Goal: Information Seeking & Learning: Learn about a topic

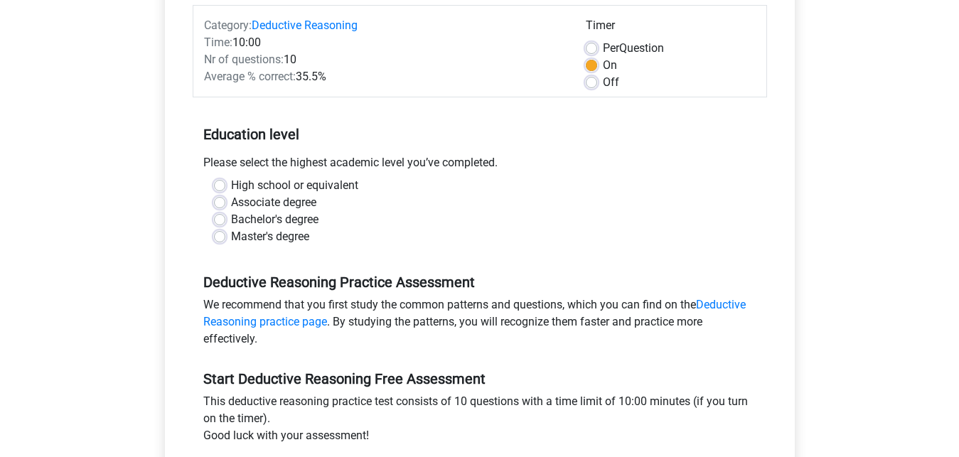
scroll to position [188, 0]
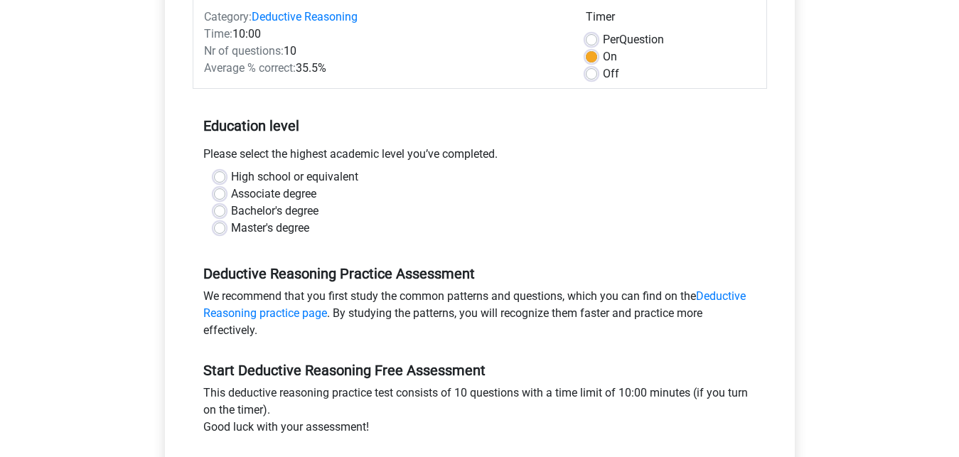
click at [304, 214] on label "Bachelor's degree" at bounding box center [274, 211] width 87 height 17
click at [225, 214] on input "Bachelor's degree" at bounding box center [219, 210] width 11 height 14
radio input "true"
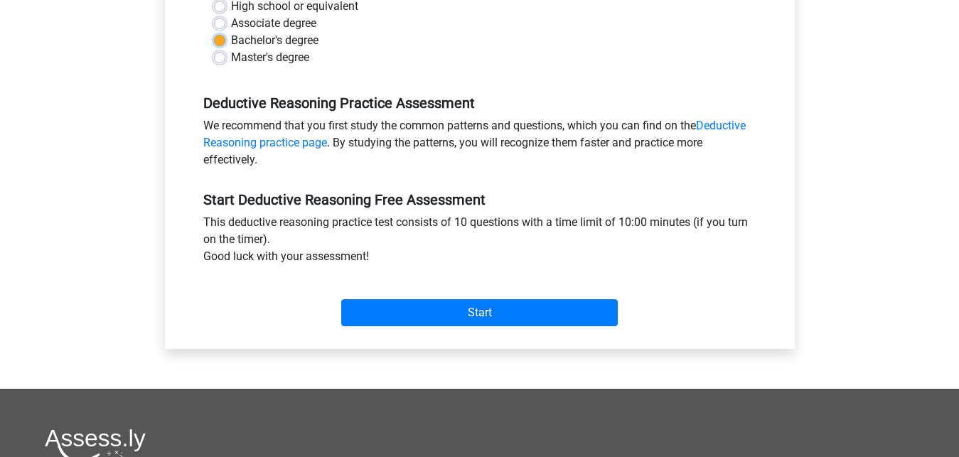
scroll to position [360, 0]
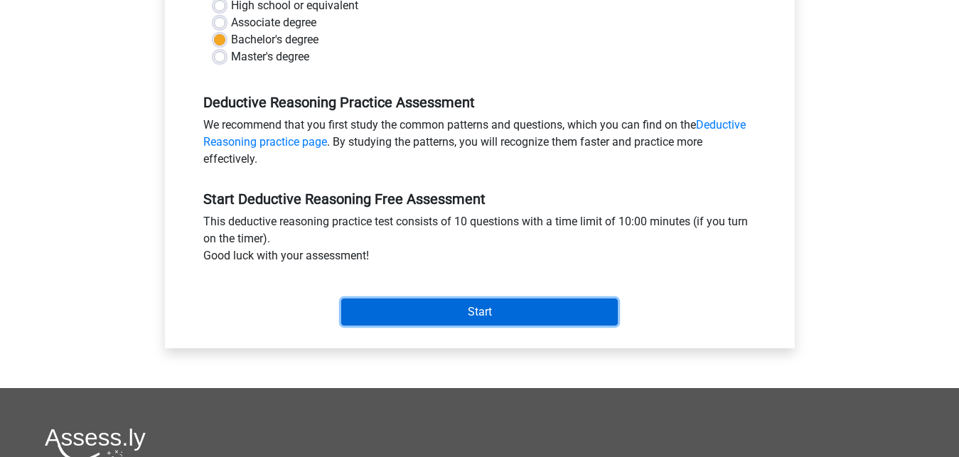
click at [351, 312] on input "Start" at bounding box center [479, 312] width 277 height 27
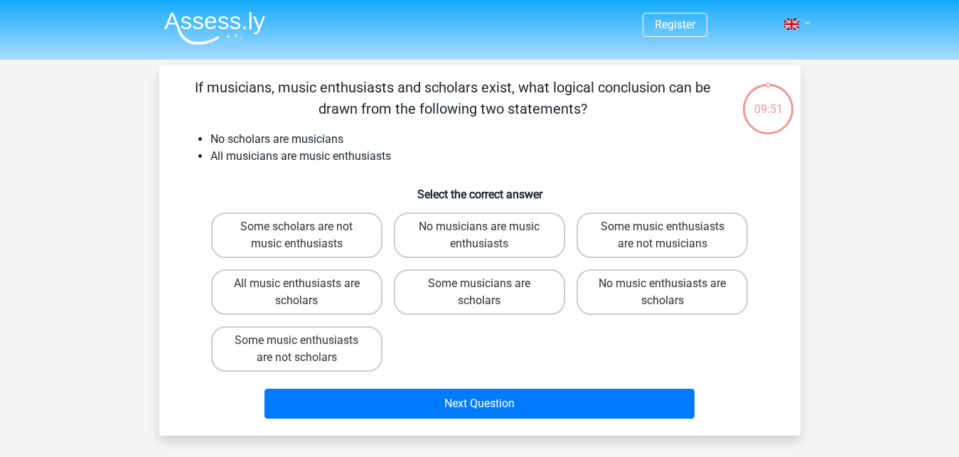
click at [802, 26] on link at bounding box center [793, 24] width 28 height 17
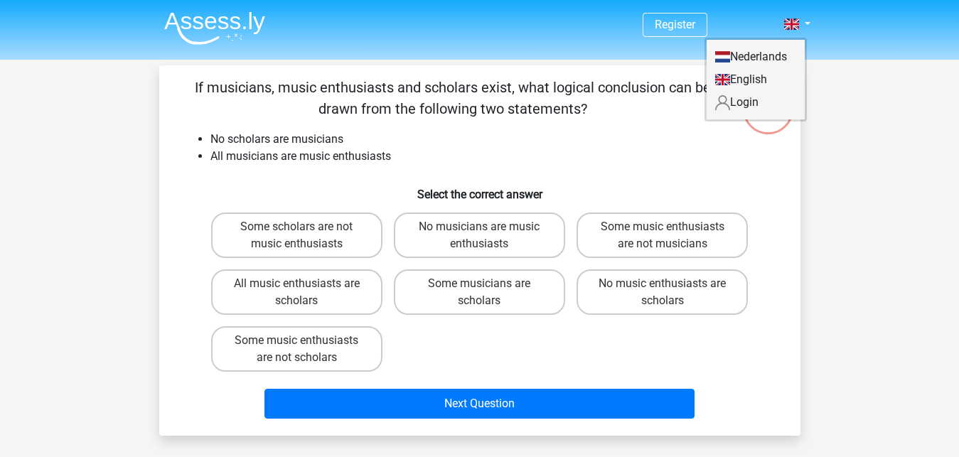
click at [509, 45] on nav "Register Nederlands English" at bounding box center [480, 25] width 654 height 46
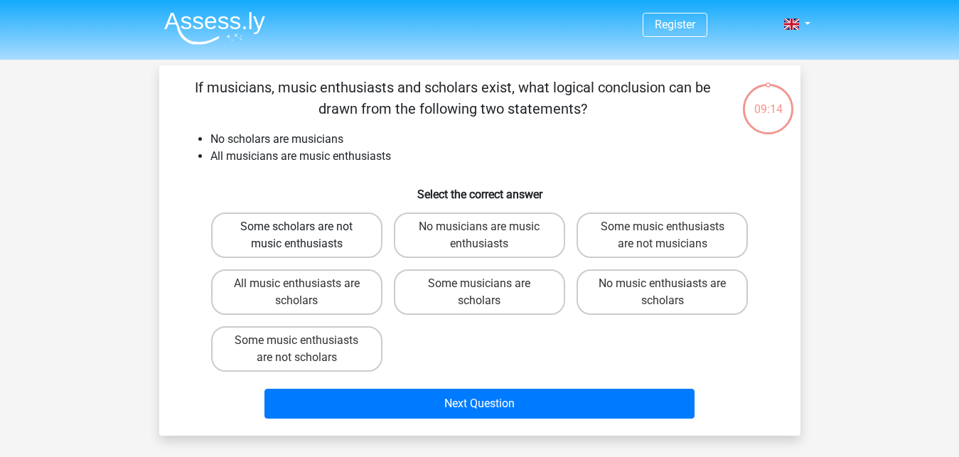
click at [347, 244] on label "Some scholars are not music enthusiasts" at bounding box center [296, 236] width 171 height 46
click at [306, 236] on input "Some scholars are not music enthusiasts" at bounding box center [301, 231] width 9 height 9
radio input "true"
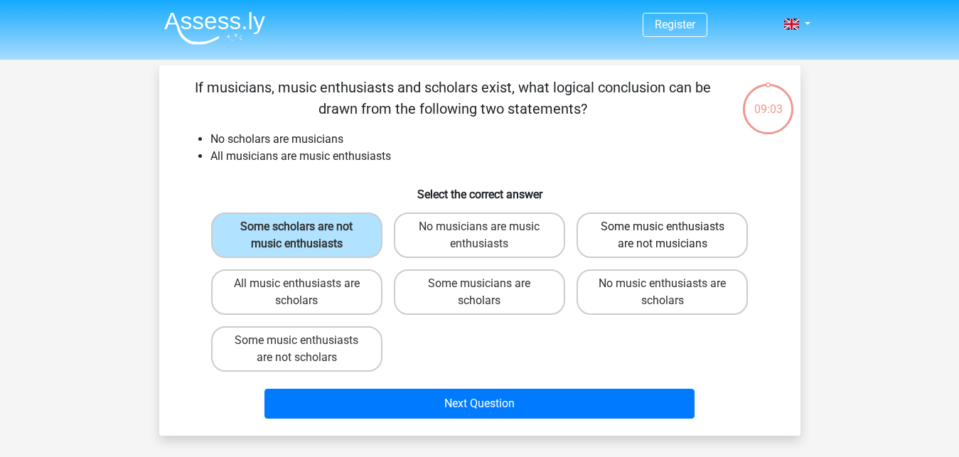
click at [651, 241] on label "Some music enthusiasts are not musicians" at bounding box center [662, 236] width 171 height 46
click at [663, 236] on input "Some music enthusiasts are not musicians" at bounding box center [667, 231] width 9 height 9
radio input "true"
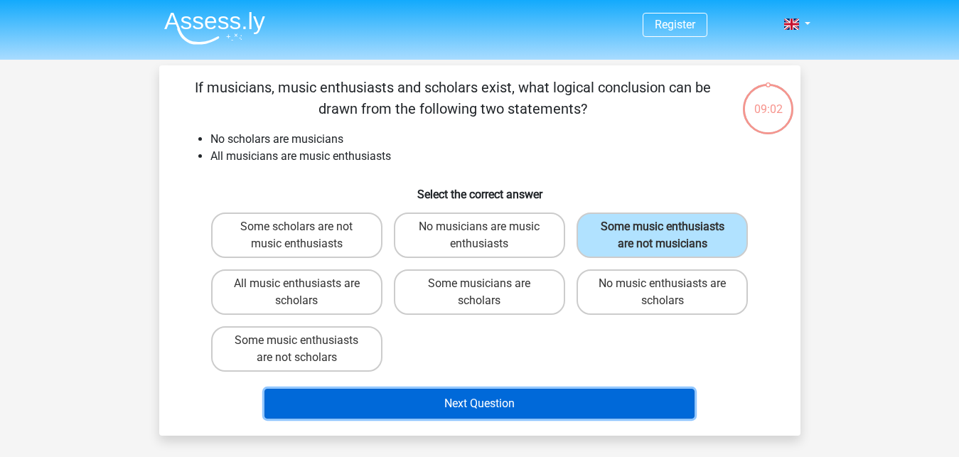
click at [498, 411] on button "Next Question" at bounding box center [480, 404] width 430 height 30
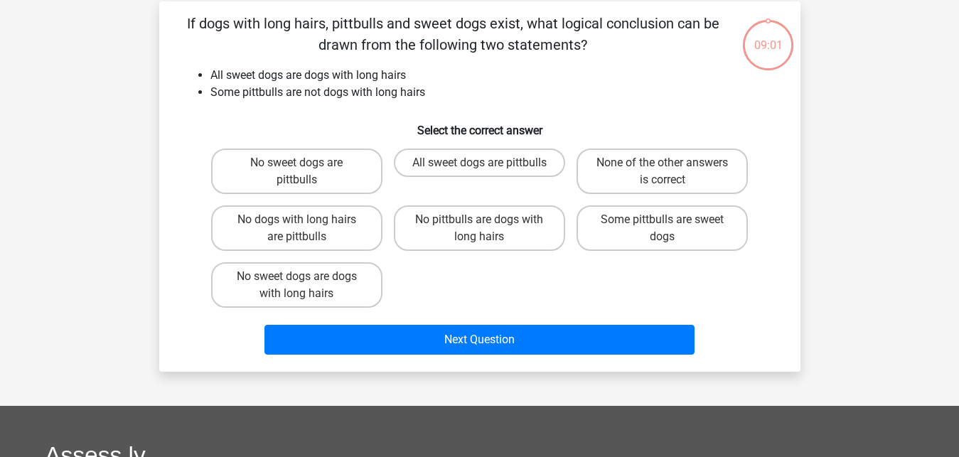
scroll to position [65, 0]
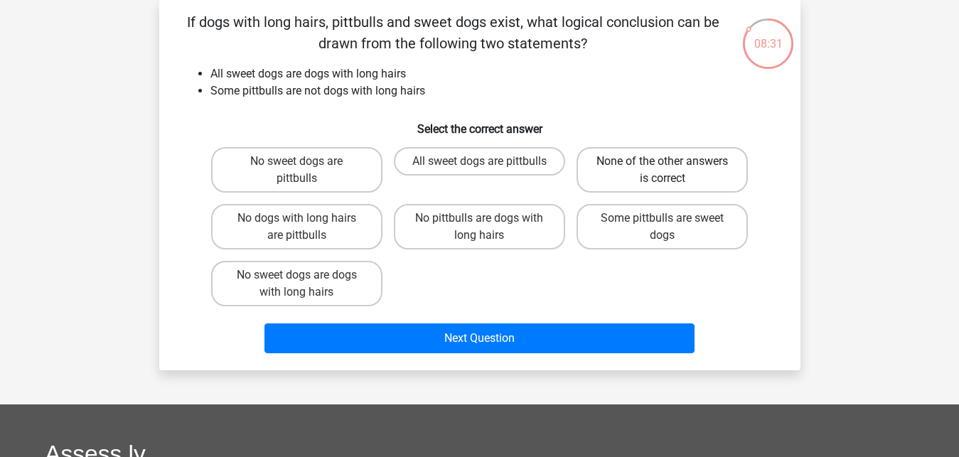
click at [631, 181] on label "None of the other answers is correct" at bounding box center [662, 170] width 171 height 46
click at [663, 171] on input "None of the other answers is correct" at bounding box center [667, 165] width 9 height 9
radio input "true"
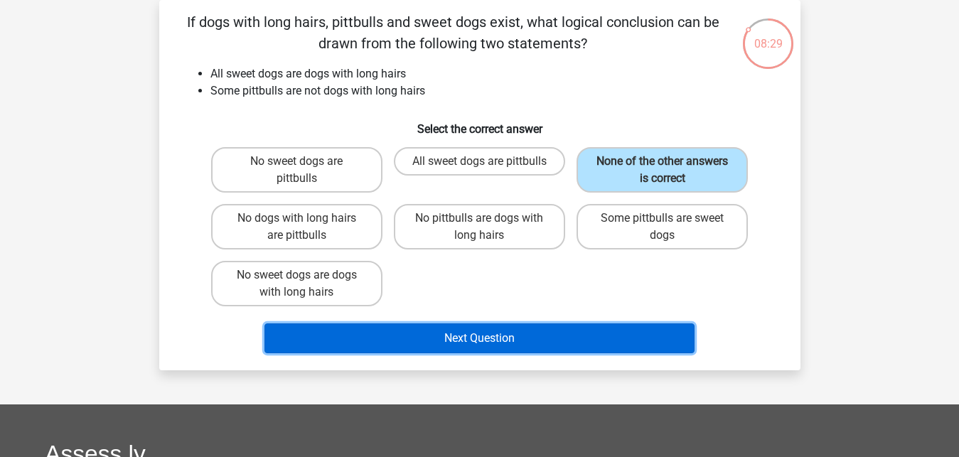
click at [547, 335] on button "Next Question" at bounding box center [480, 339] width 430 height 30
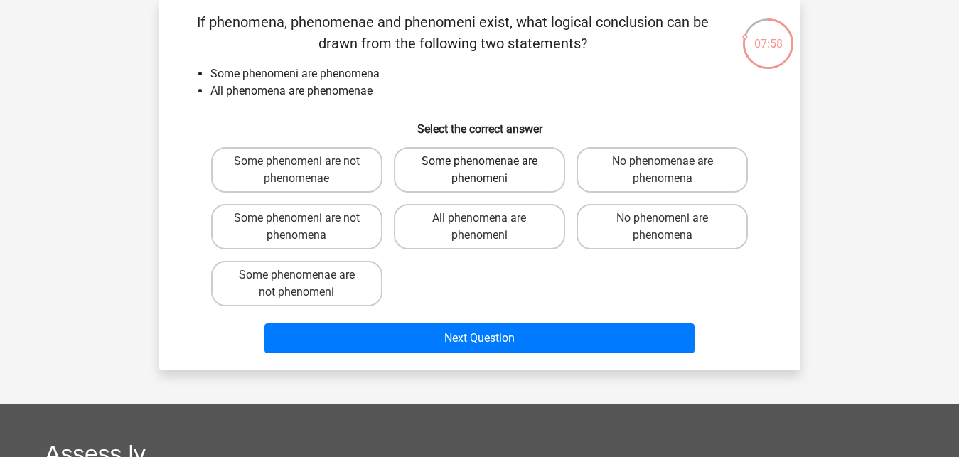
click at [487, 188] on label "Some phenomenae are phenomeni" at bounding box center [479, 170] width 171 height 46
click at [487, 171] on input "Some phenomenae are phenomeni" at bounding box center [483, 165] width 9 height 9
radio input "true"
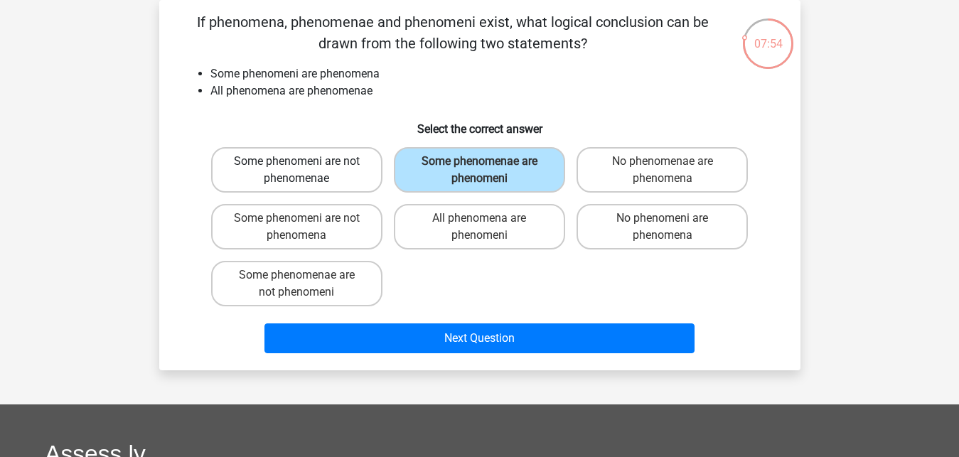
click at [334, 183] on label "Some phenomeni are not phenomenae" at bounding box center [296, 170] width 171 height 46
click at [306, 171] on input "Some phenomeni are not phenomenae" at bounding box center [301, 165] width 9 height 9
radio input "true"
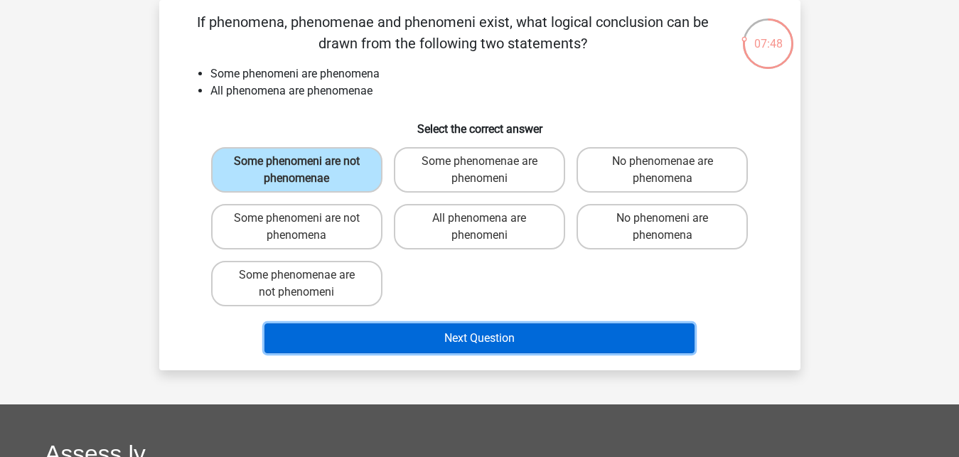
click at [465, 334] on button "Next Question" at bounding box center [480, 339] width 430 height 30
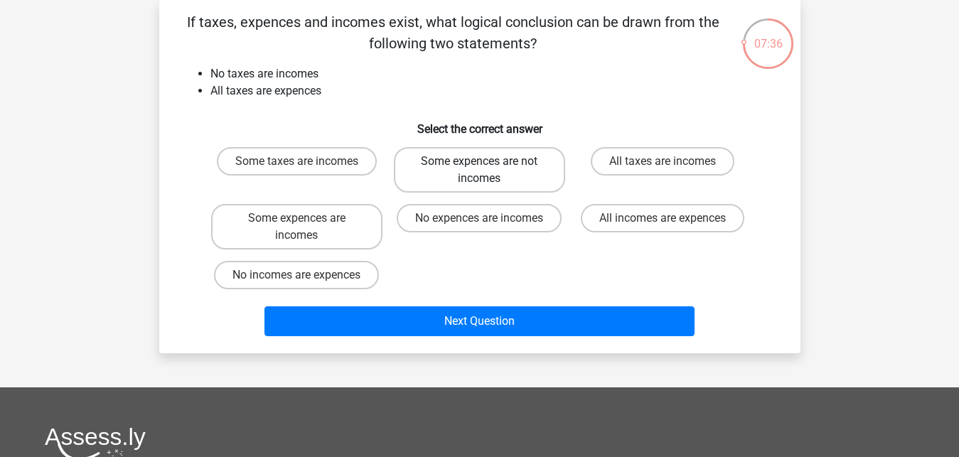
click at [436, 170] on label "Some expences are not incomes" at bounding box center [479, 170] width 171 height 46
click at [479, 170] on input "Some expences are not incomes" at bounding box center [483, 165] width 9 height 9
radio input "true"
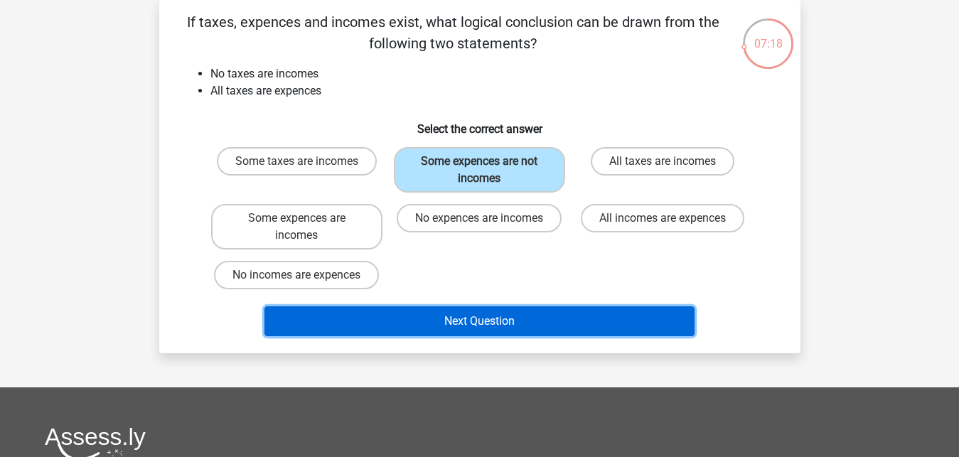
click at [425, 316] on button "Next Question" at bounding box center [480, 321] width 430 height 30
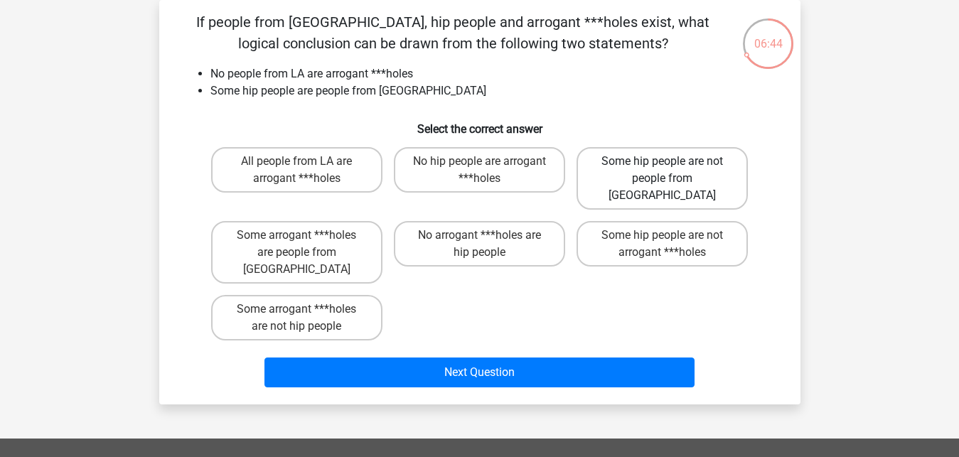
click at [620, 186] on label "Some hip people are not people from LA" at bounding box center [662, 178] width 171 height 63
click at [663, 171] on input "Some hip people are not people from LA" at bounding box center [667, 165] width 9 height 9
radio input "true"
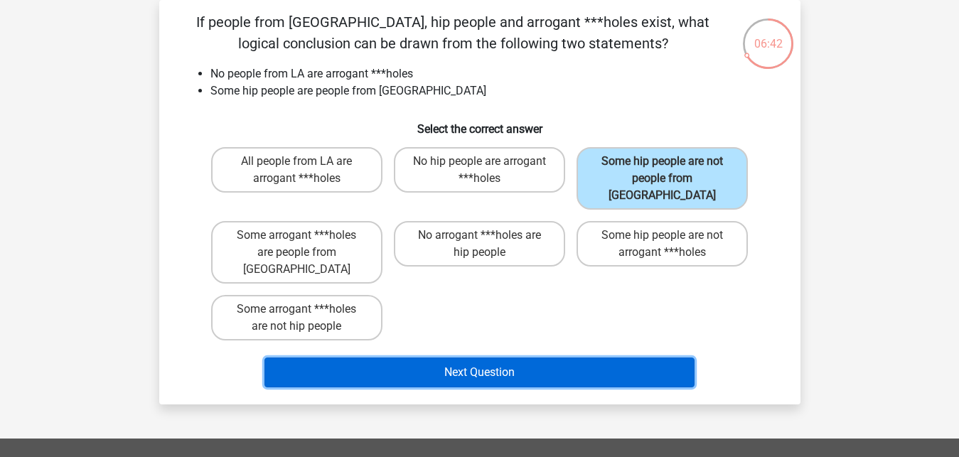
click at [535, 358] on button "Next Question" at bounding box center [480, 373] width 430 height 30
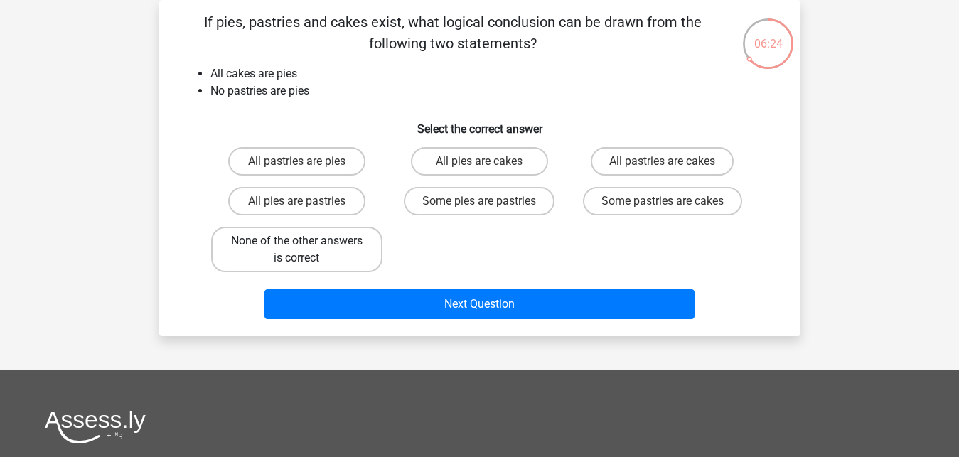
click at [354, 237] on label "None of the other answers is correct" at bounding box center [296, 250] width 171 height 46
click at [306, 241] on input "None of the other answers is correct" at bounding box center [301, 245] width 9 height 9
radio input "true"
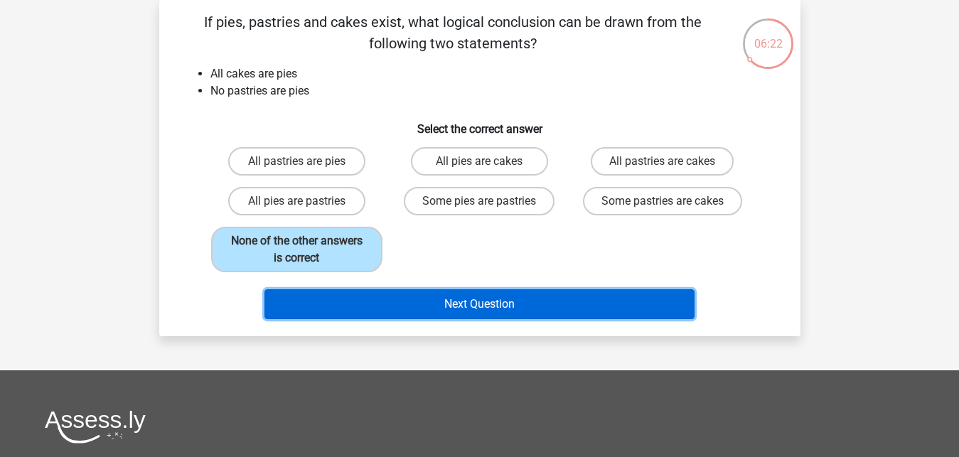
click at [441, 309] on button "Next Question" at bounding box center [480, 304] width 430 height 30
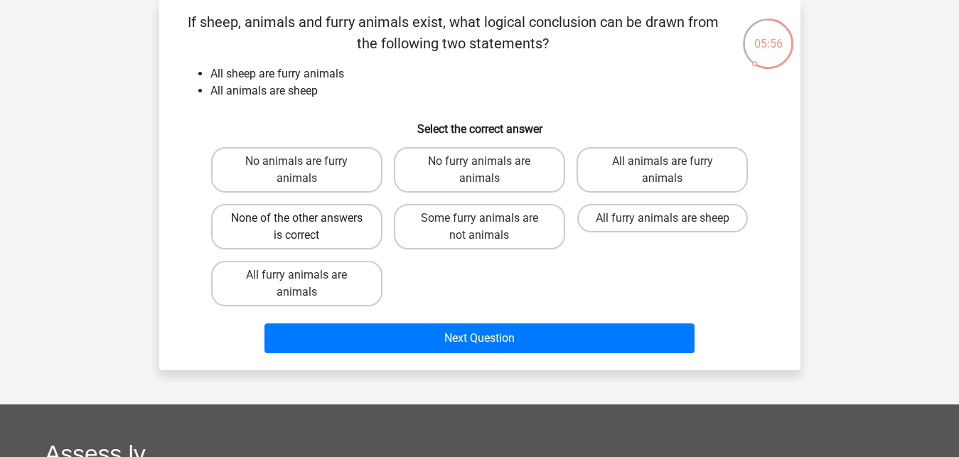
click at [353, 222] on label "None of the other answers is correct" at bounding box center [296, 227] width 171 height 46
click at [306, 222] on input "None of the other answers is correct" at bounding box center [301, 222] width 9 height 9
radio input "true"
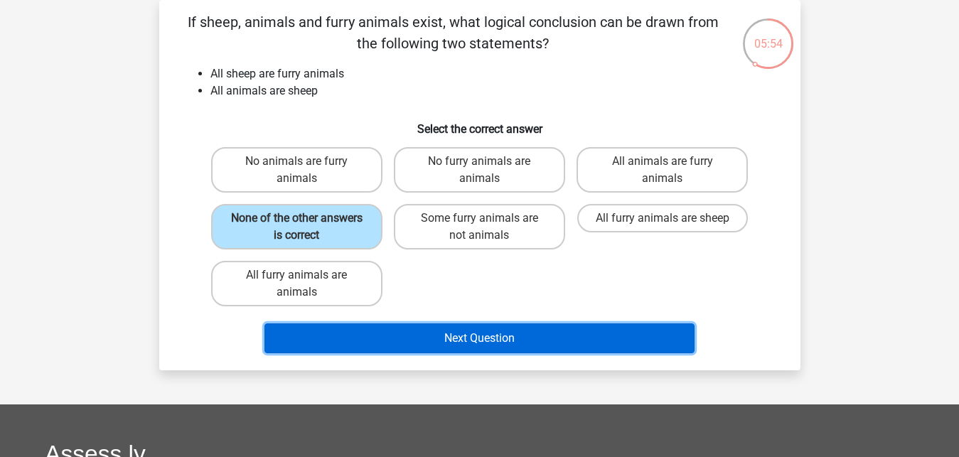
click at [476, 337] on button "Next Question" at bounding box center [480, 339] width 430 height 30
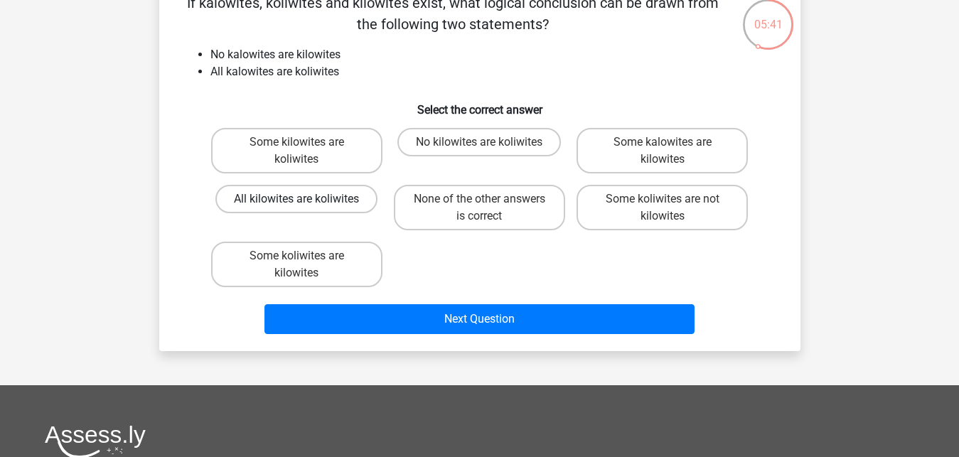
scroll to position [86, 0]
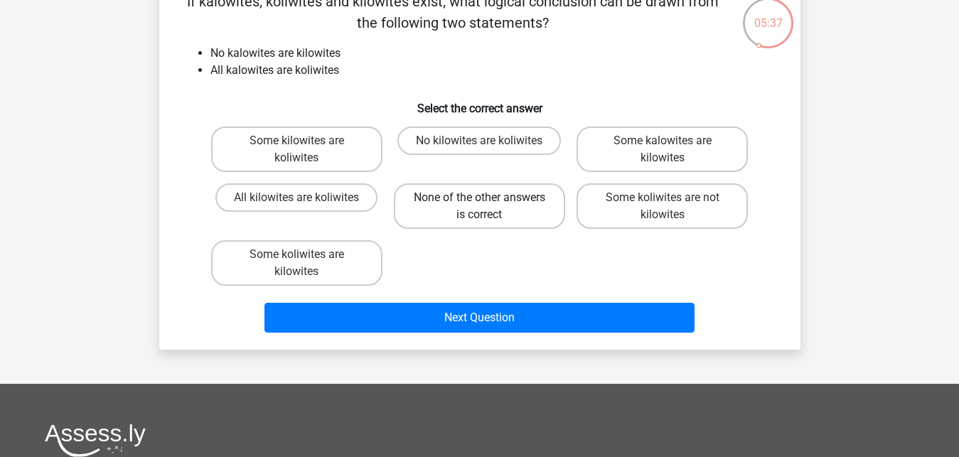
click at [526, 204] on label "None of the other answers is correct" at bounding box center [479, 206] width 171 height 46
click at [489, 204] on input "None of the other answers is correct" at bounding box center [483, 202] width 9 height 9
radio input "true"
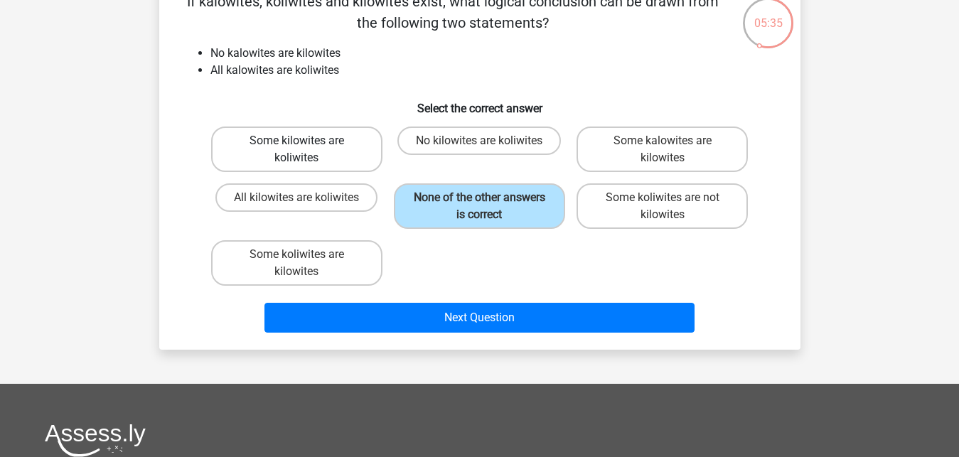
click at [351, 139] on label "Some kilowites are koliwites" at bounding box center [296, 150] width 171 height 46
click at [306, 141] on input "Some kilowites are koliwites" at bounding box center [301, 145] width 9 height 9
radio input "true"
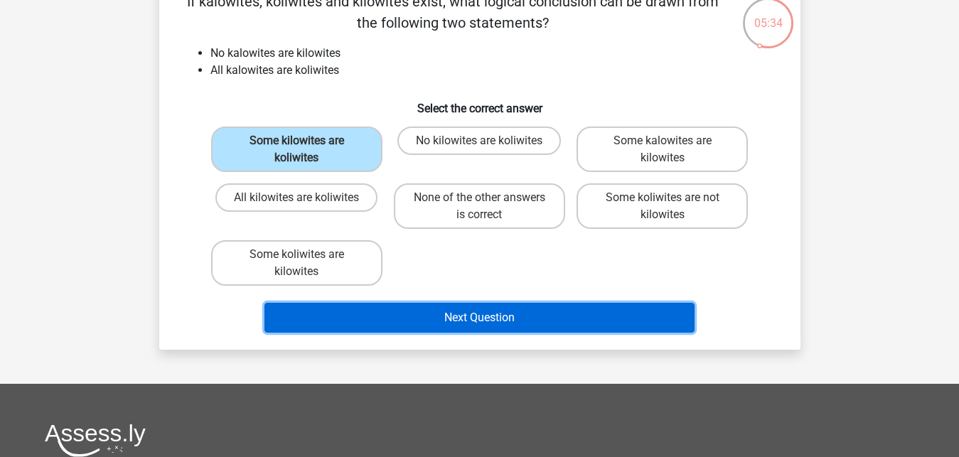
click at [443, 314] on button "Next Question" at bounding box center [480, 318] width 430 height 30
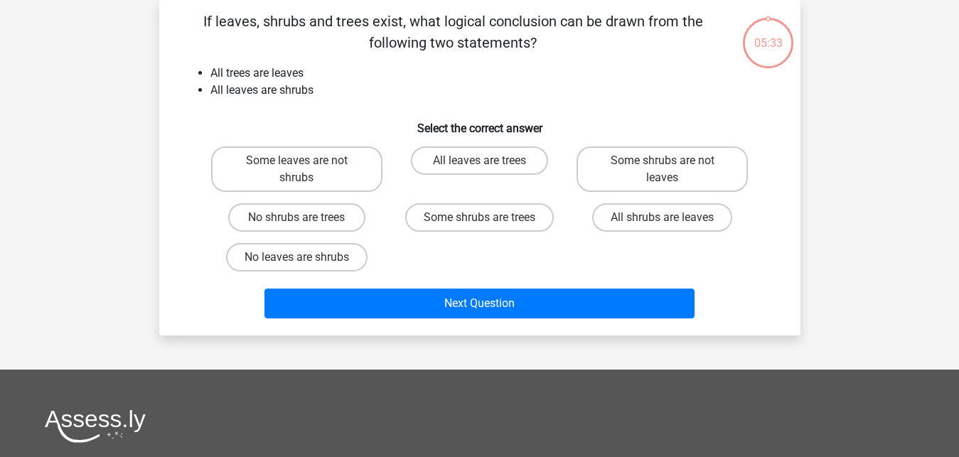
scroll to position [65, 0]
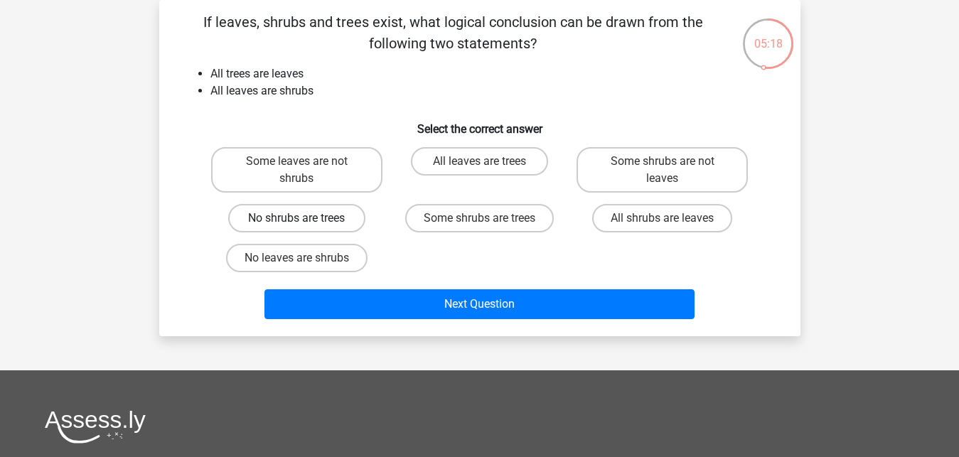
click at [340, 224] on label "No shrubs are trees" at bounding box center [296, 218] width 137 height 28
click at [306, 224] on input "No shrubs are trees" at bounding box center [301, 222] width 9 height 9
radio input "true"
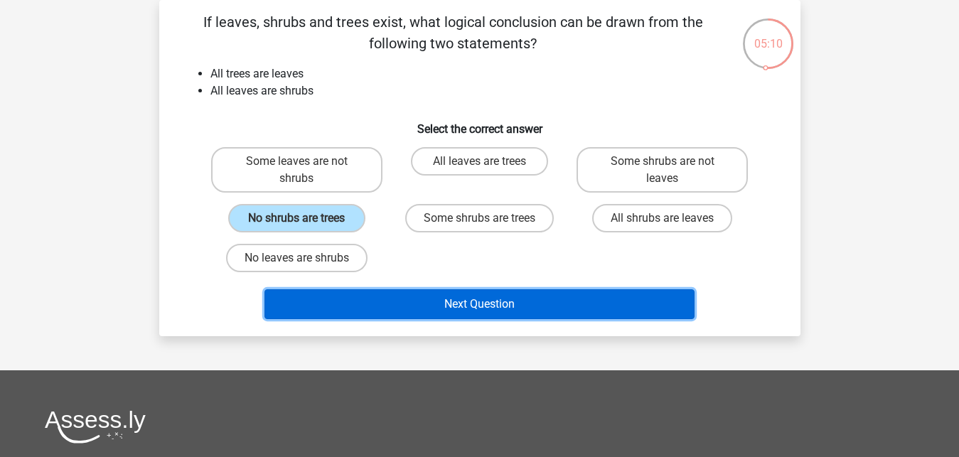
click at [525, 295] on button "Next Question" at bounding box center [480, 304] width 430 height 30
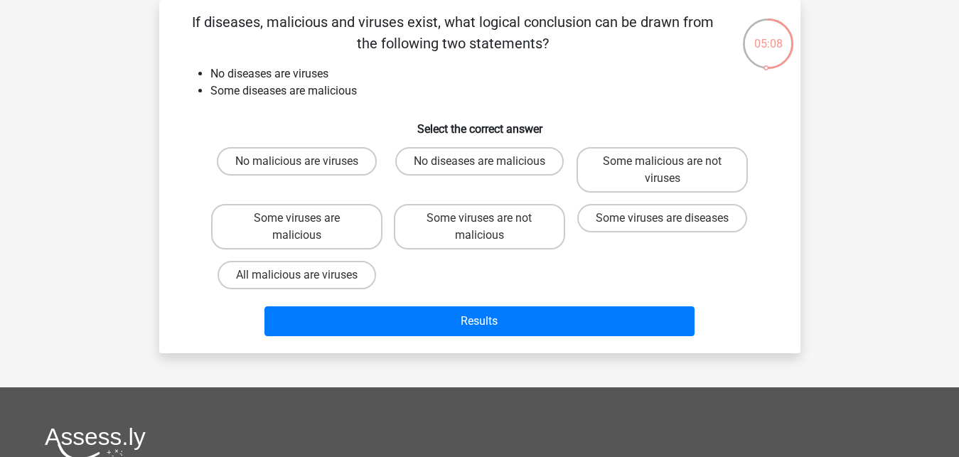
scroll to position [0, 0]
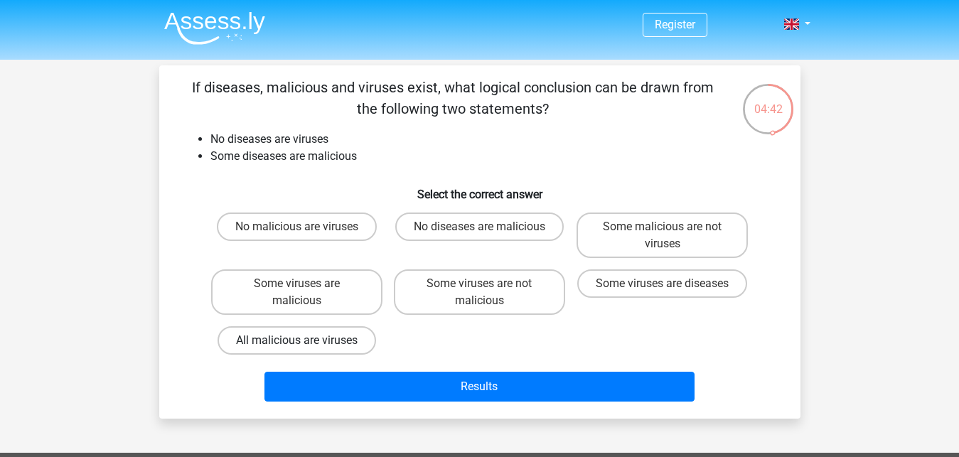
click at [346, 337] on label "All malicious are viruses" at bounding box center [297, 340] width 159 height 28
click at [306, 341] on input "All malicious are viruses" at bounding box center [301, 345] width 9 height 9
radio input "true"
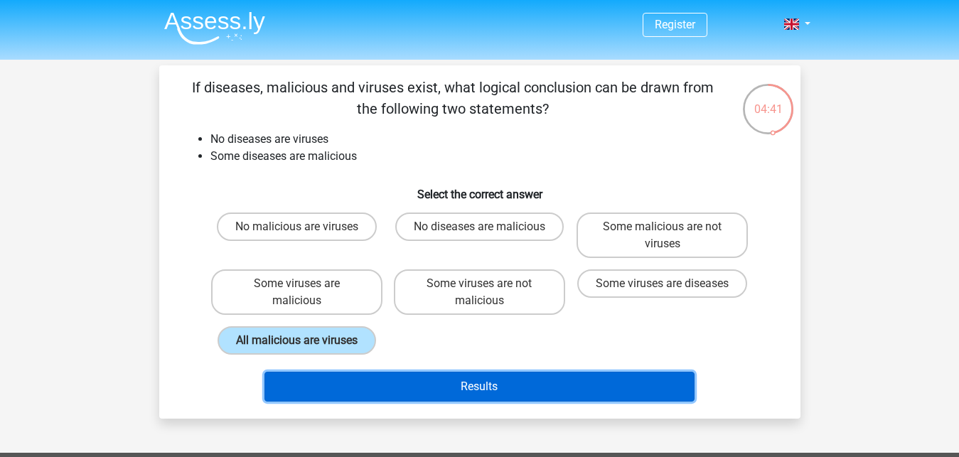
click at [418, 386] on button "Results" at bounding box center [480, 387] width 430 height 30
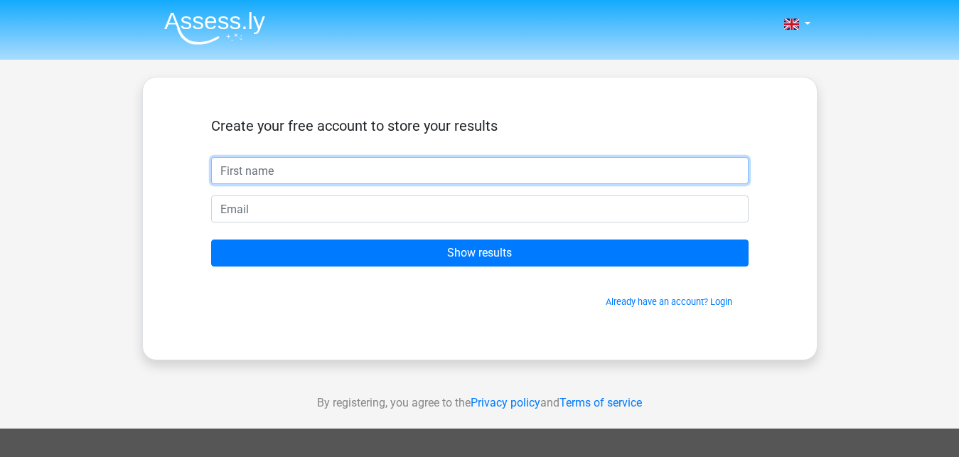
click at [412, 167] on input "text" at bounding box center [480, 170] width 538 height 27
type input "r"
type input "Roni Saputra"
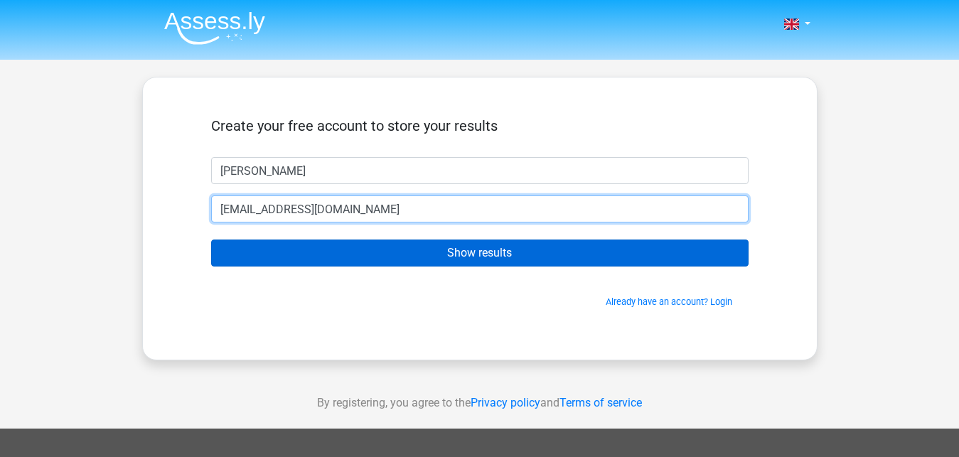
type input "[EMAIL_ADDRESS][DOMAIN_NAME]"
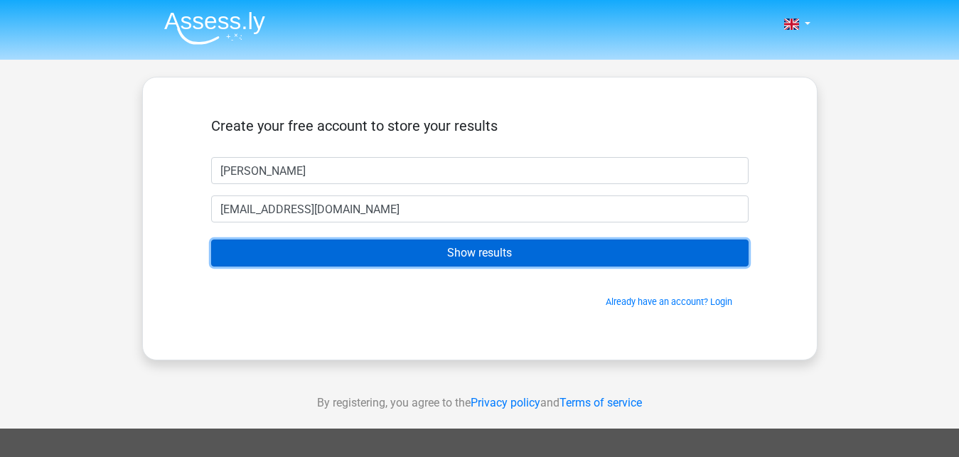
click at [402, 252] on input "Show results" at bounding box center [480, 253] width 538 height 27
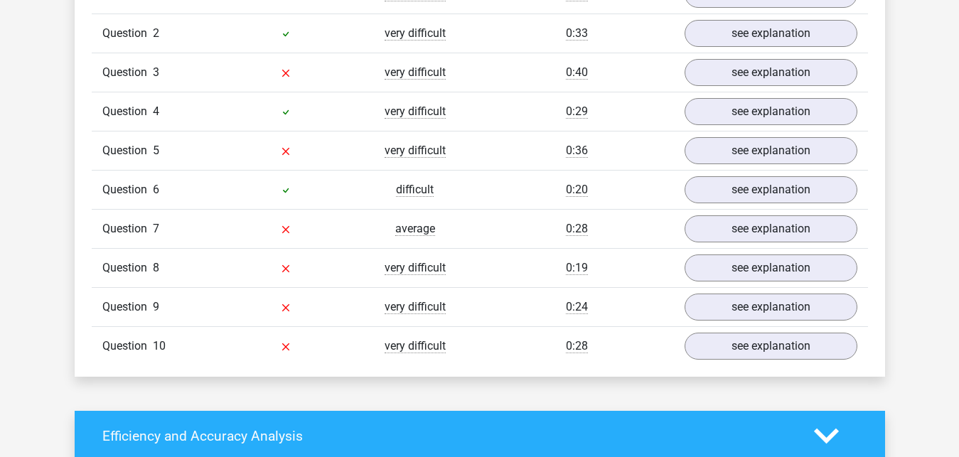
scroll to position [1230, 0]
